Goal: Find specific page/section: Find specific page/section

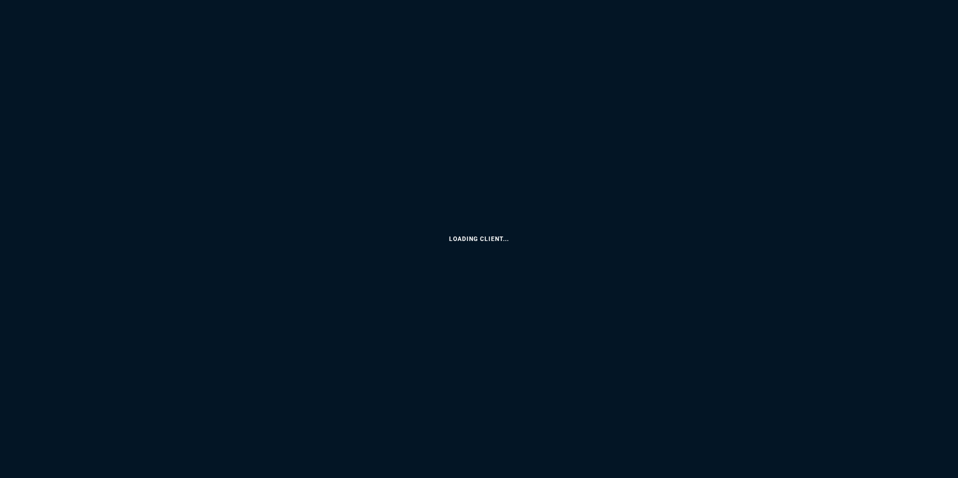
click at [431, 0] on html "Loading Client... Copy Next — ChatGPT Close" at bounding box center [479, 0] width 958 height 0
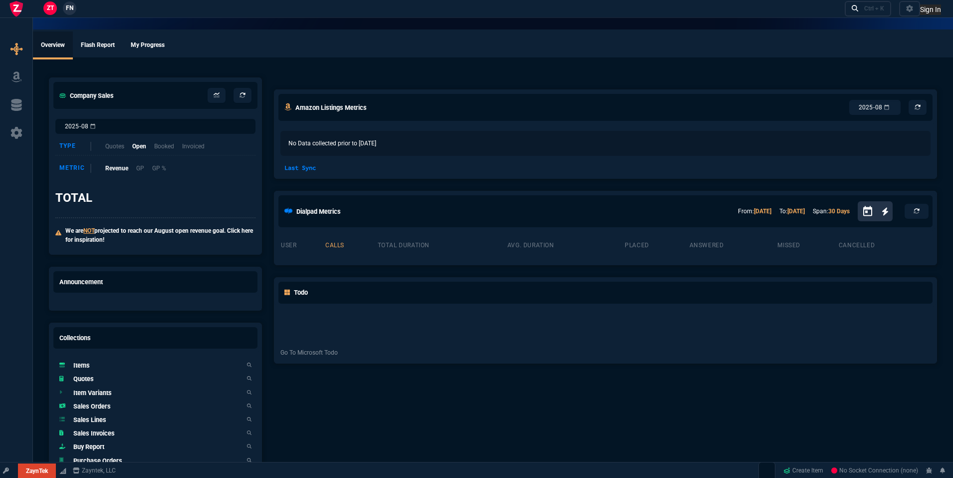
select select "19: totals"
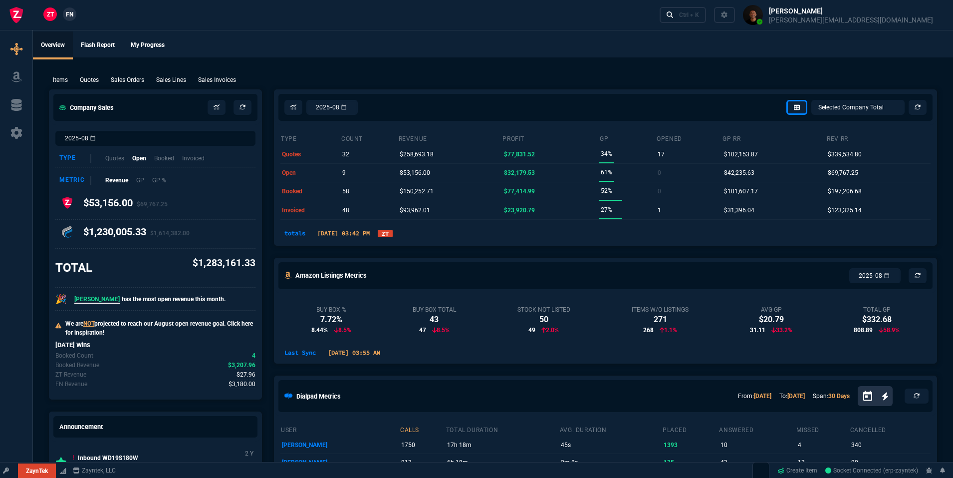
select select
click at [393, 237] on link "ZT" at bounding box center [385, 233] width 15 height 7
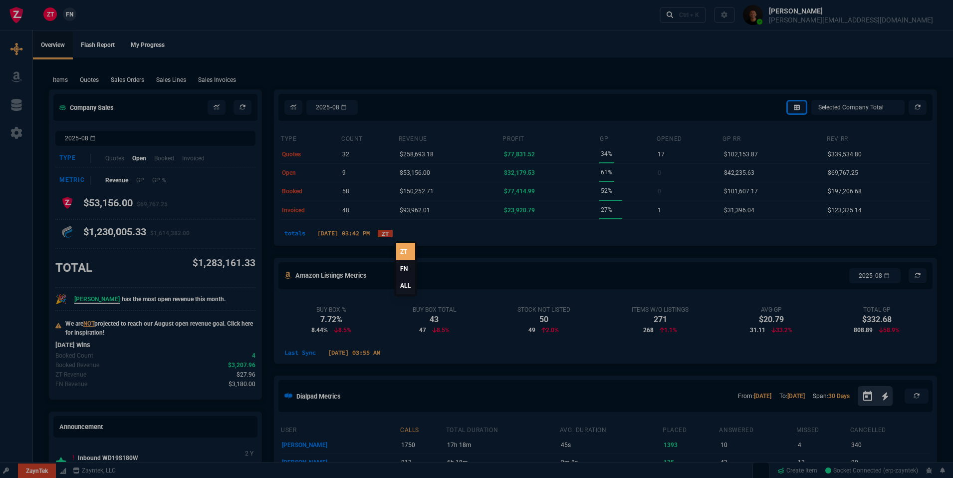
click at [402, 284] on link "ALL" at bounding box center [405, 285] width 19 height 17
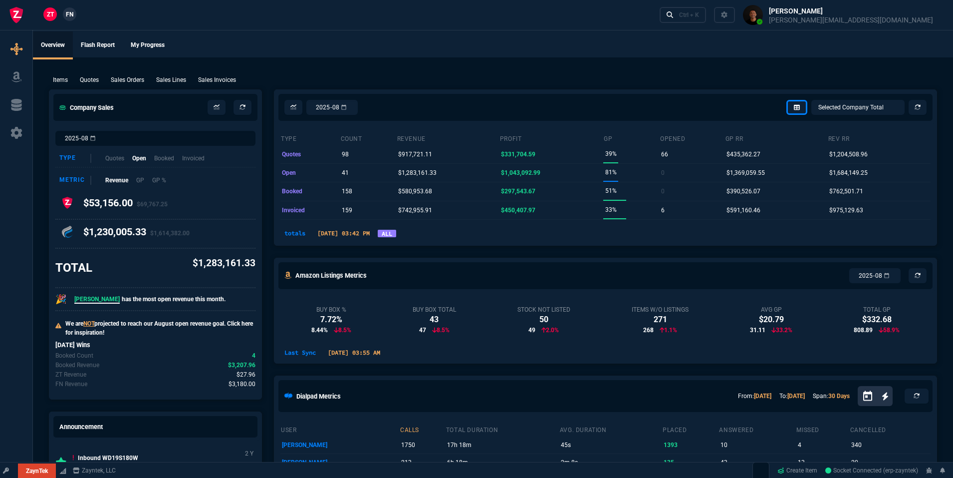
click at [396, 234] on link "ALL" at bounding box center [387, 233] width 18 height 7
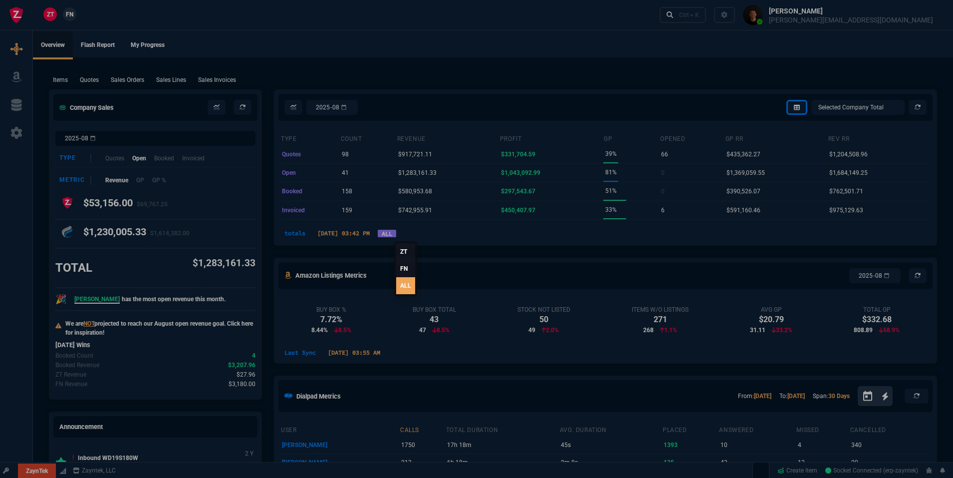
click at [399, 271] on link "FN" at bounding box center [405, 268] width 19 height 17
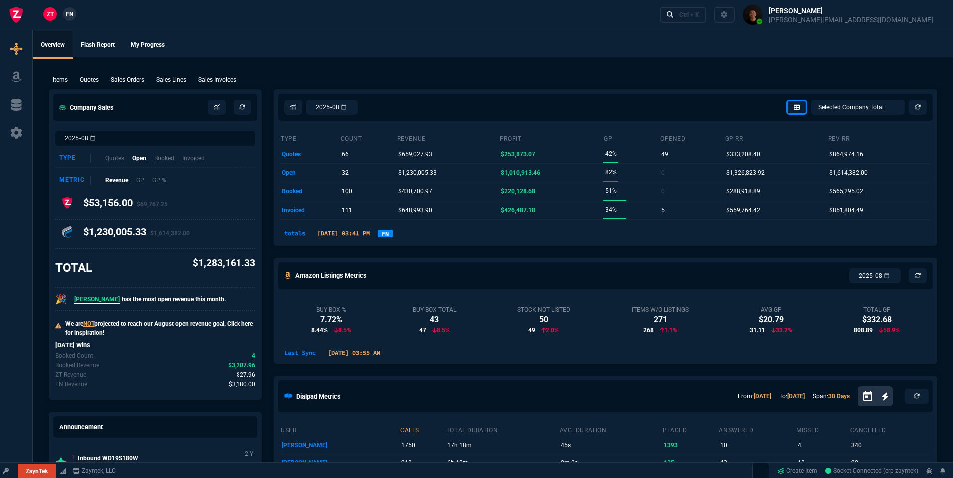
click at [393, 234] on link "FN" at bounding box center [385, 233] width 15 height 7
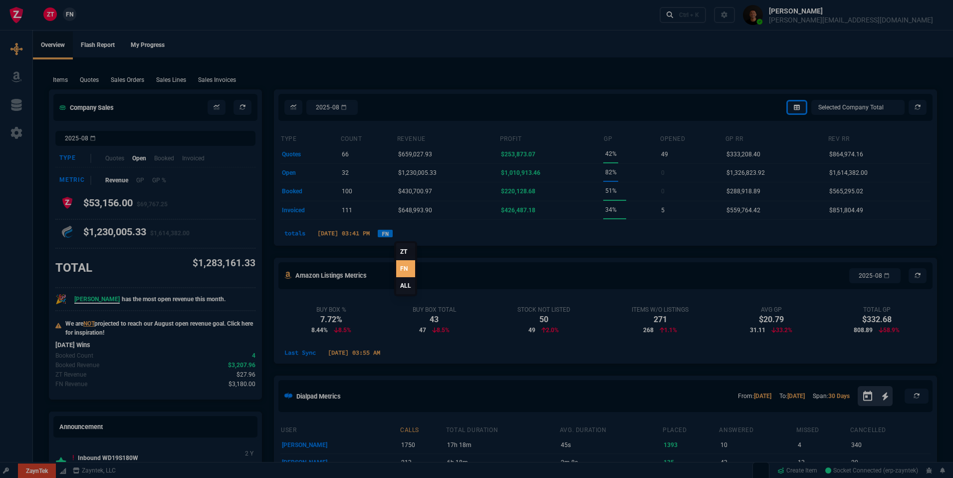
click at [408, 251] on link "ZT" at bounding box center [405, 251] width 19 height 17
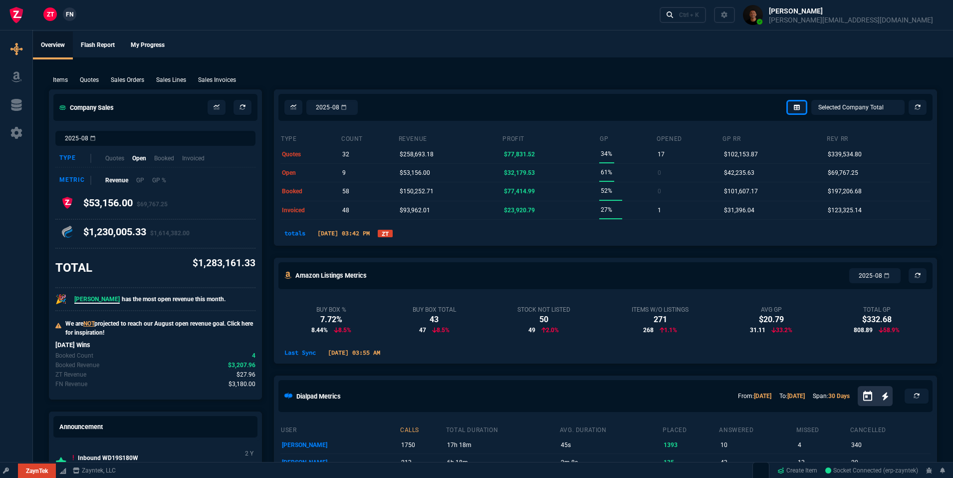
click at [393, 234] on link "ZT" at bounding box center [385, 233] width 15 height 7
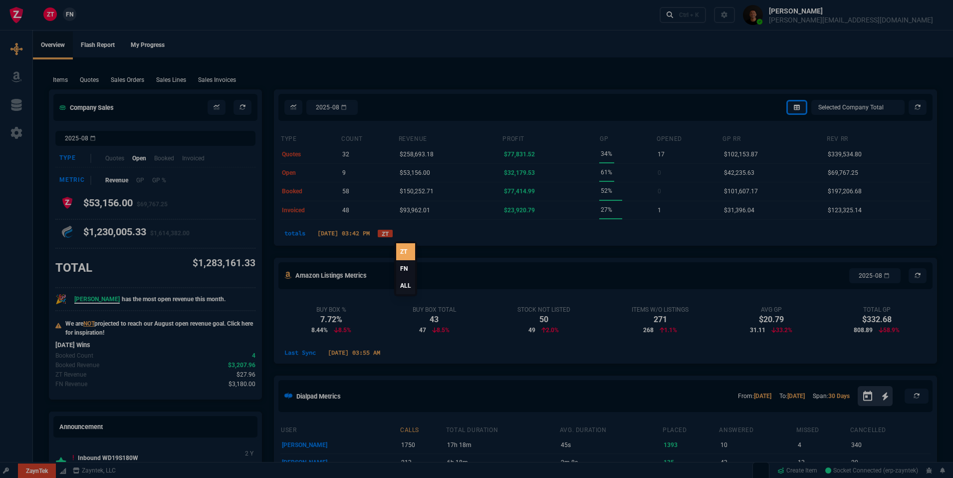
click at [403, 284] on link "ALL" at bounding box center [405, 285] width 19 height 17
